Goal: Find specific page/section: Find specific page/section

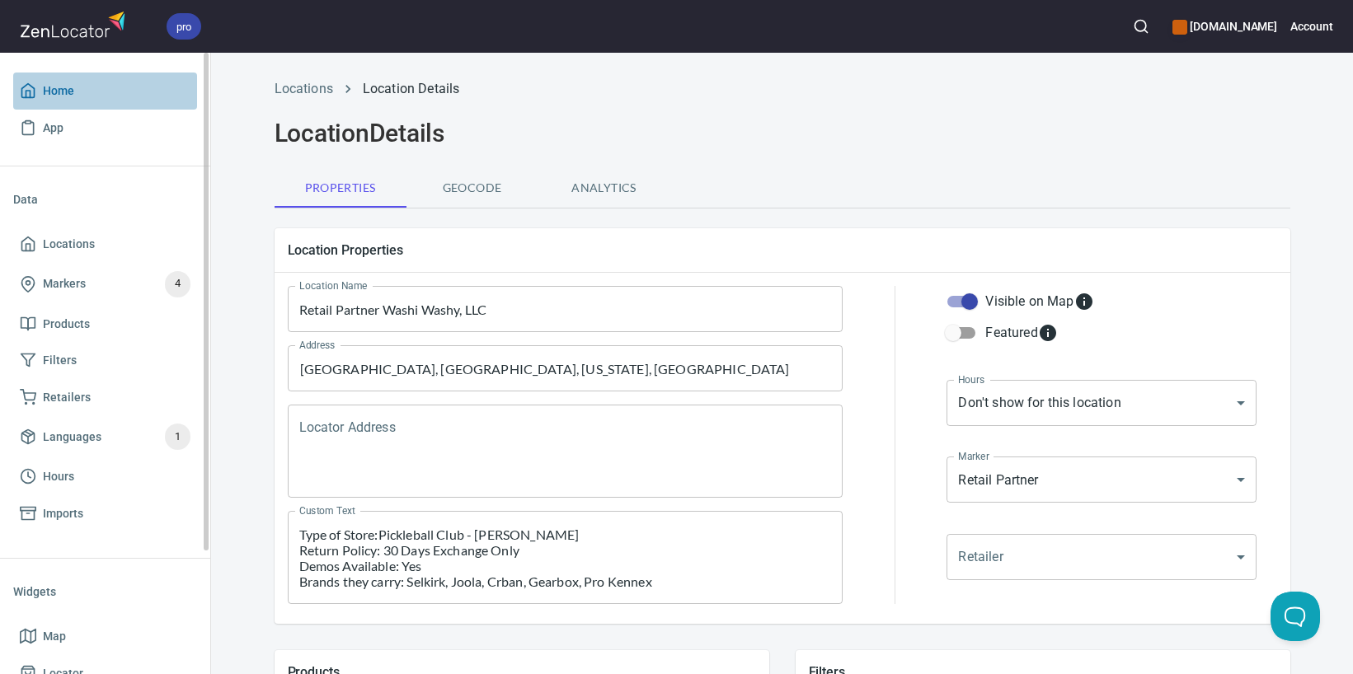
click at [87, 100] on span "Home" at bounding box center [105, 91] width 171 height 21
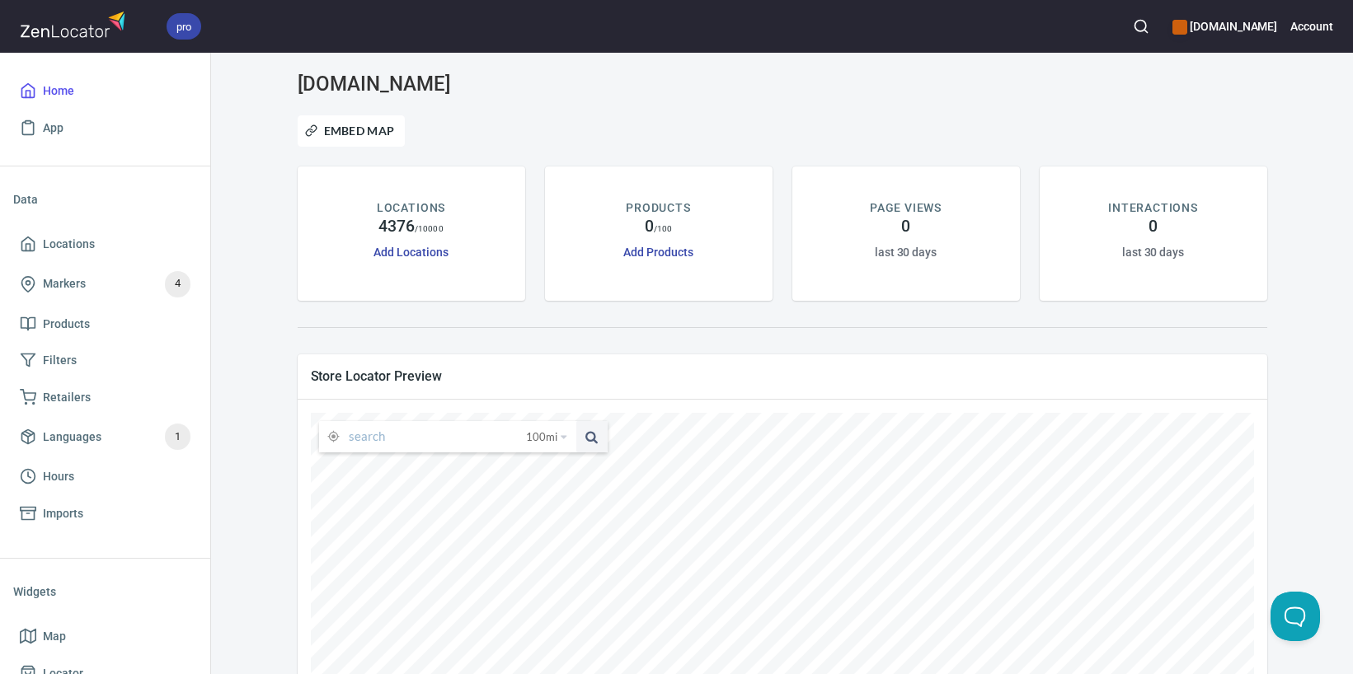
click at [465, 428] on input "text" at bounding box center [437, 436] width 177 height 31
click at [576, 421] on button at bounding box center [591, 436] width 31 height 31
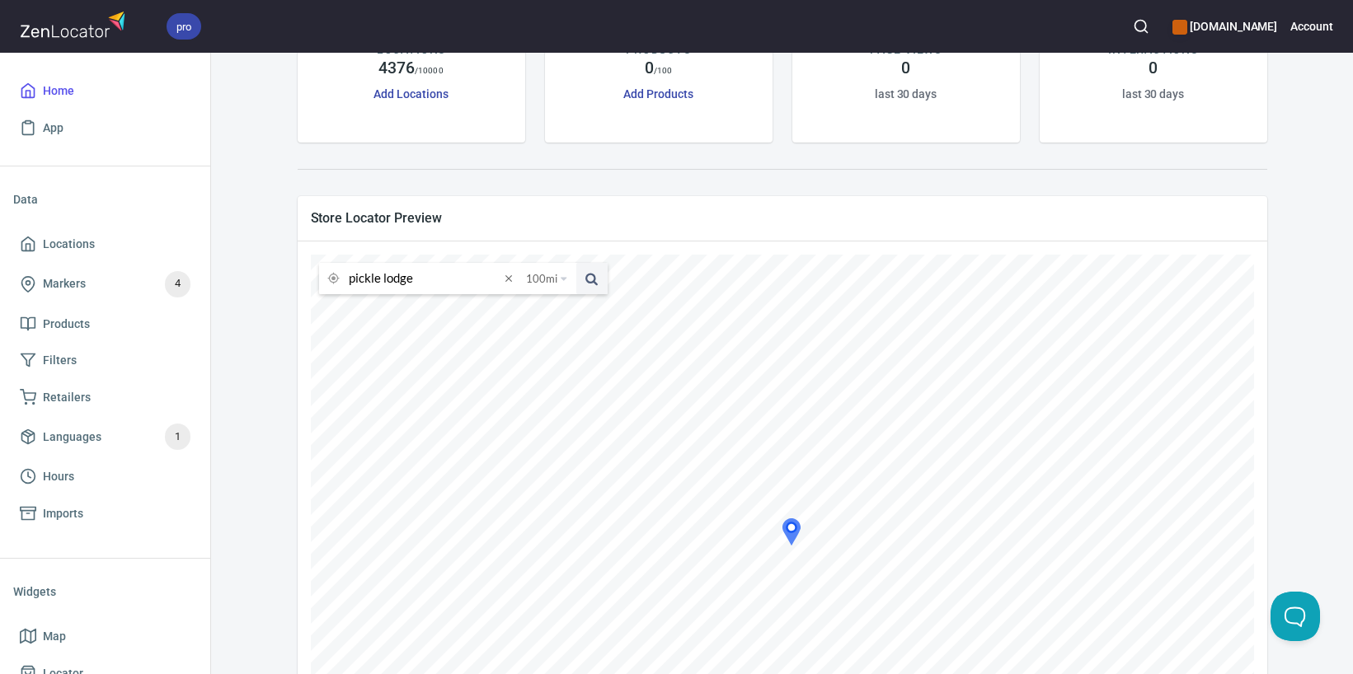
scroll to position [236, 0]
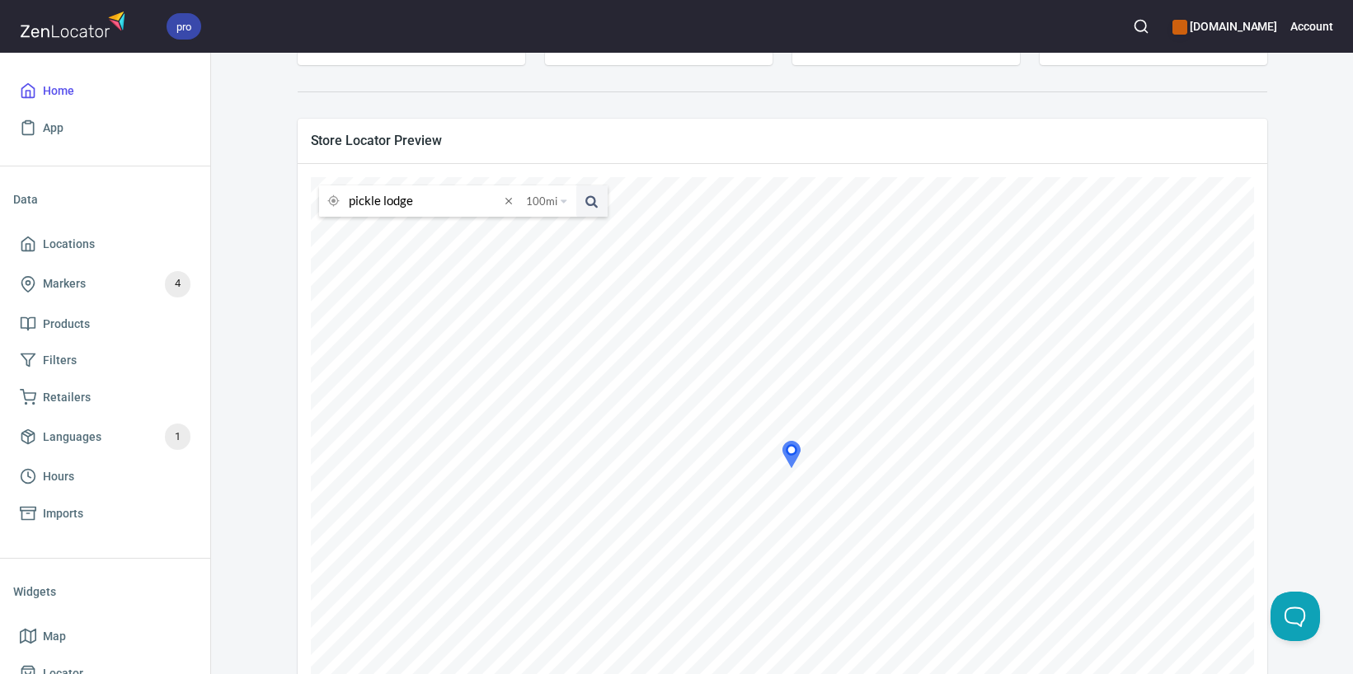
click at [418, 202] on input "pickle lodge" at bounding box center [424, 200] width 151 height 31
paste input "[STREET_ADDRESS][PERSON_NAME][US_STATE]"
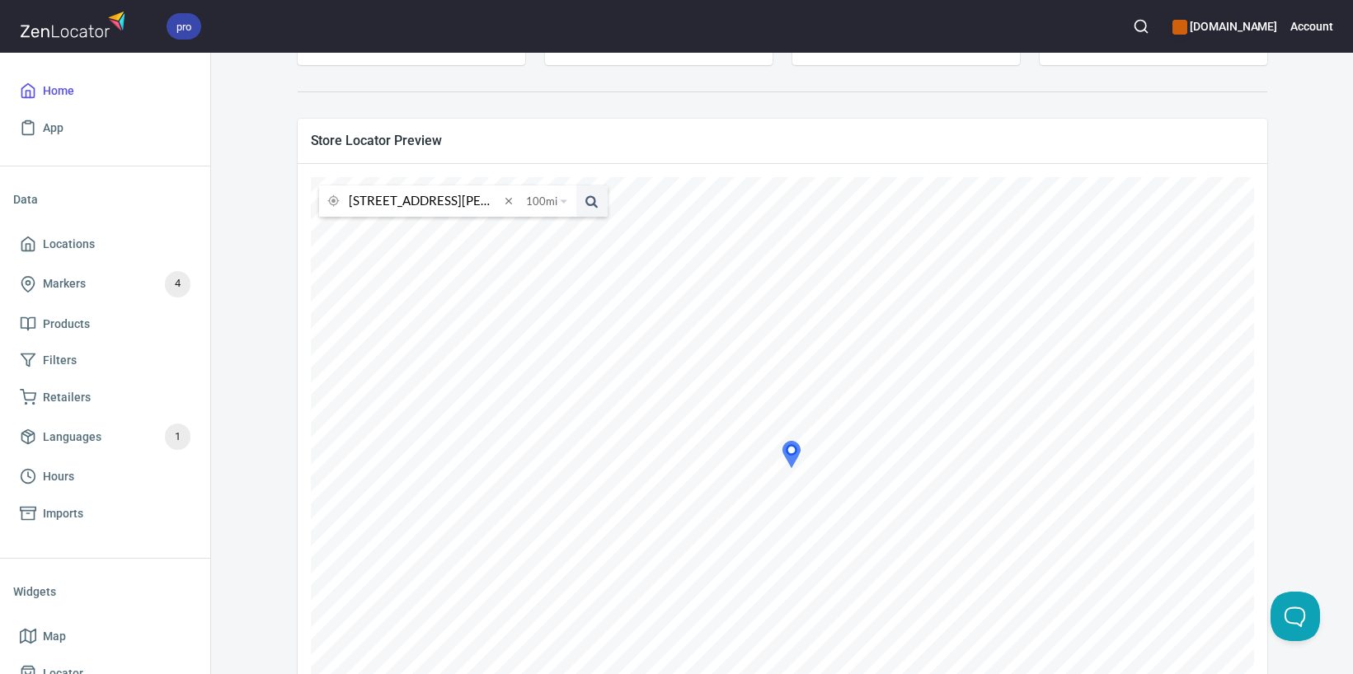
scroll to position [0, 76]
type input "[STREET_ADDRESS][PERSON_NAME][US_STATE]"
click at [576, 185] on button at bounding box center [591, 200] width 31 height 31
click at [262, 378] on icon at bounding box center [254, 381] width 16 height 16
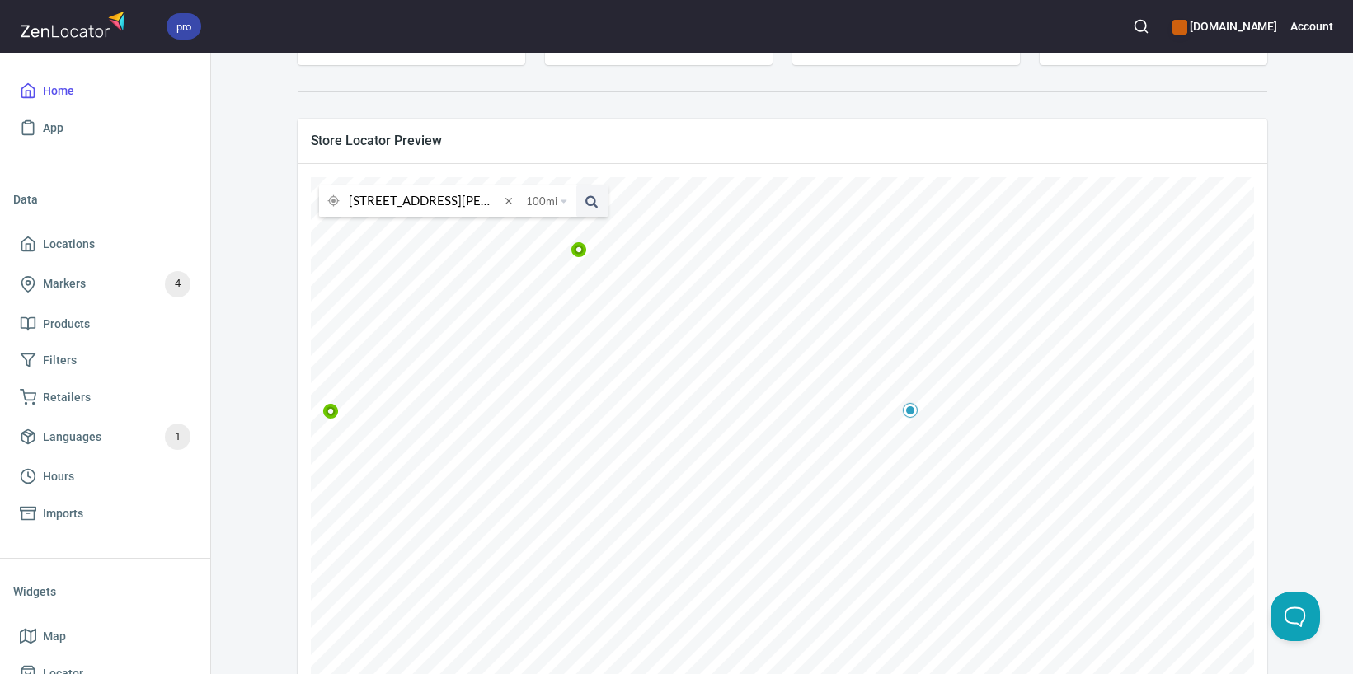
scroll to position [306, 0]
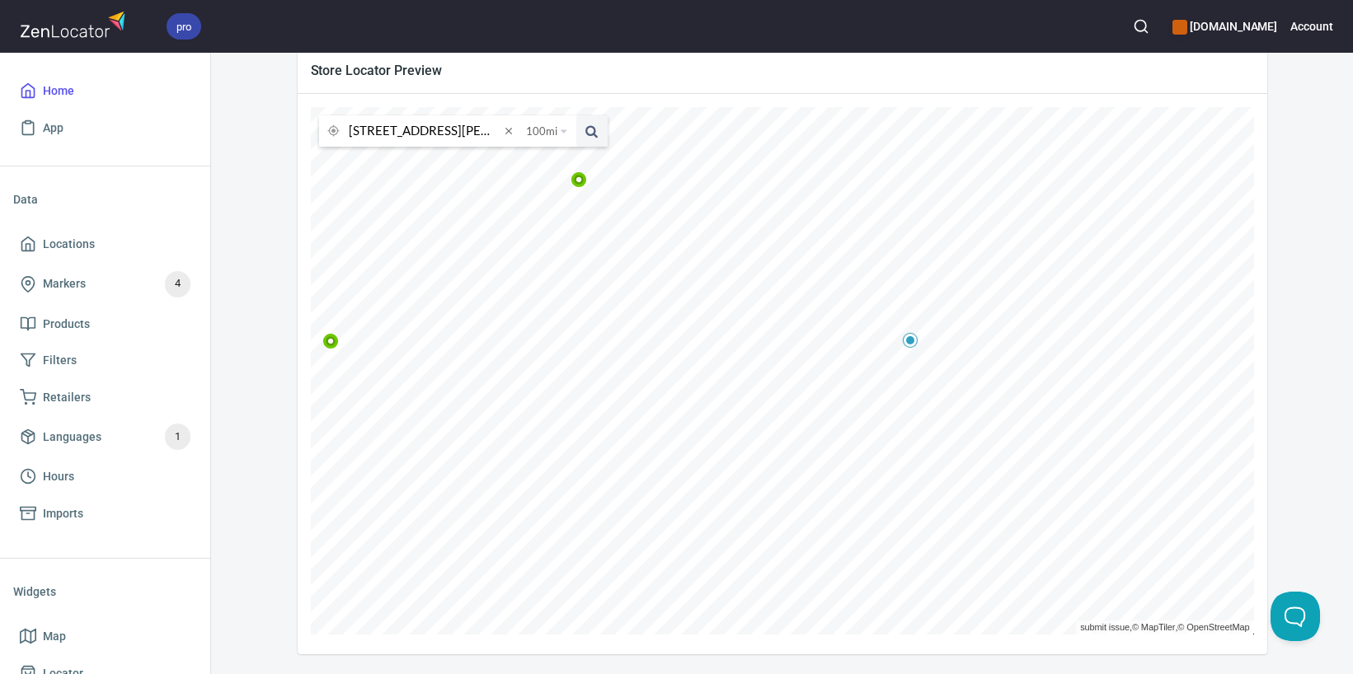
click at [256, 344] on icon at bounding box center [249, 348] width 16 height 16
